Goal: Check status: Check status

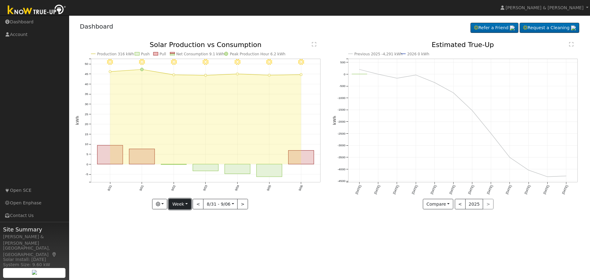
click at [175, 207] on button "Week" at bounding box center [180, 204] width 22 height 10
click at [190, 231] on link "Month" at bounding box center [190, 234] width 43 height 9
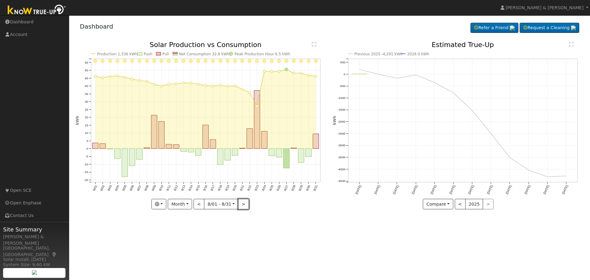
click at [240, 207] on button ">" at bounding box center [243, 204] width 11 height 10
type input "[DATE]"
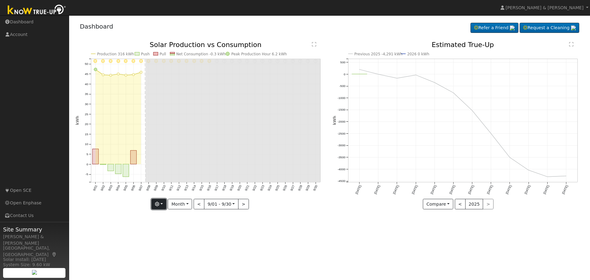
click at [164, 205] on button "button" at bounding box center [158, 204] width 15 height 10
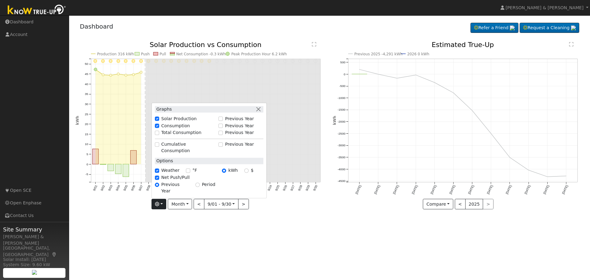
click at [233, 122] on label "Previous Year" at bounding box center [239, 118] width 29 height 6
click at [223, 121] on input "Previous Year" at bounding box center [220, 119] width 4 height 4
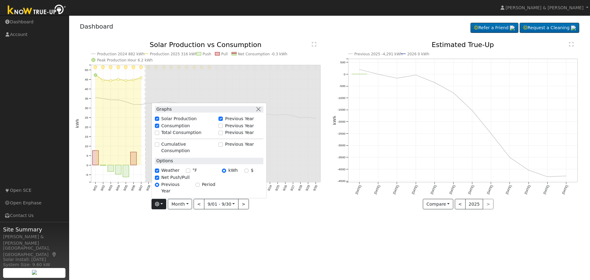
click at [233, 122] on label "Previous Year" at bounding box center [239, 118] width 29 height 6
click at [223, 121] on input "Previous Year" at bounding box center [220, 119] width 4 height 4
checkbox input "false"
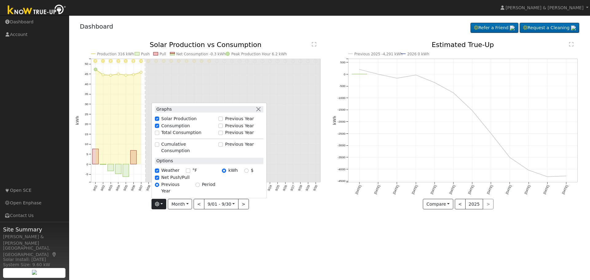
click at [233, 129] on label "Previous Year" at bounding box center [239, 126] width 29 height 6
click at [223, 128] on input "Previous Year" at bounding box center [220, 125] width 4 height 4
checkbox input "true"
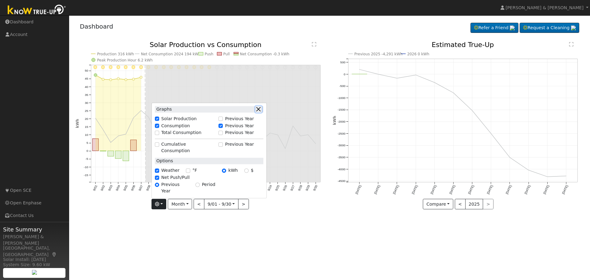
click at [257, 112] on button "button" at bounding box center [258, 109] width 6 height 6
